Goal: Transaction & Acquisition: Download file/media

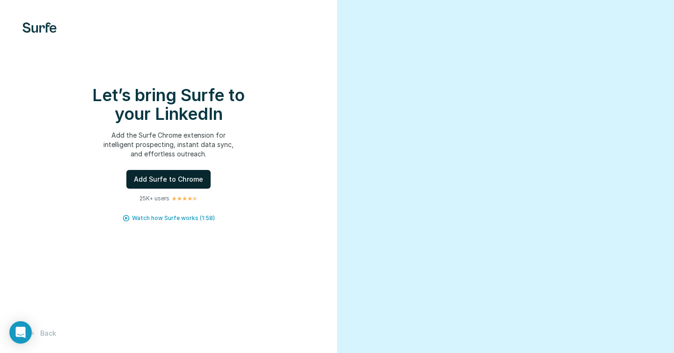
click at [172, 180] on span "Add Surfe to Chrome" at bounding box center [168, 178] width 69 height 9
